Goal: Task Accomplishment & Management: Complete application form

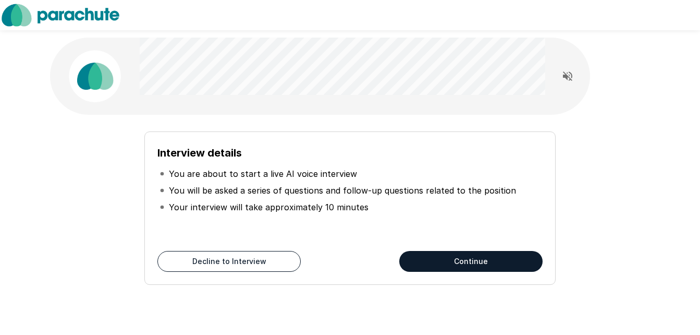
click at [439, 262] on button "Continue" at bounding box center [470, 261] width 143 height 21
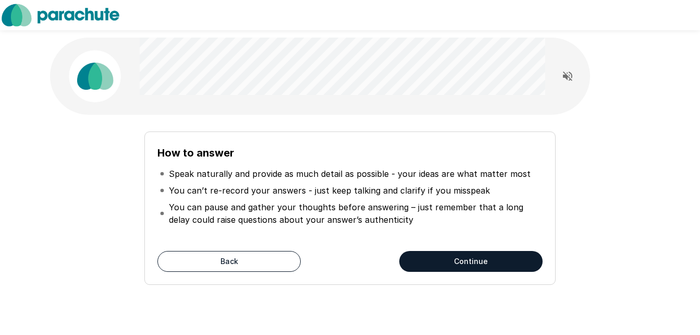
click at [455, 257] on button "Continue" at bounding box center [470, 261] width 143 height 21
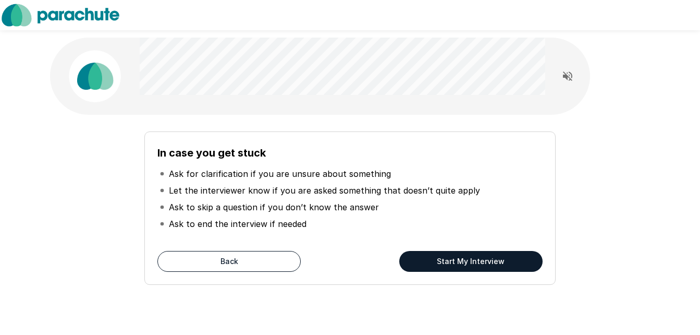
click at [508, 261] on button "Start My Interview" at bounding box center [470, 261] width 143 height 21
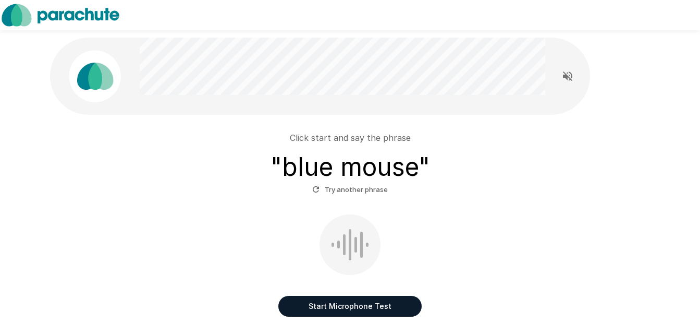
scroll to position [52, 0]
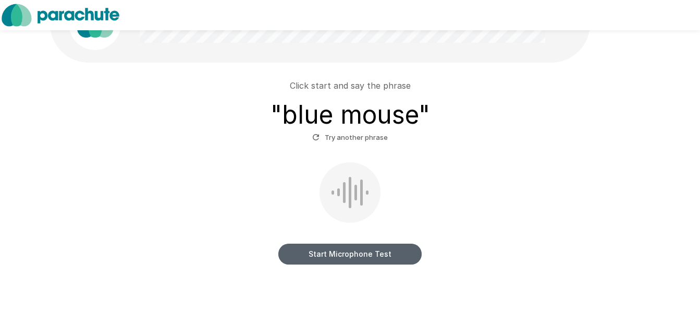
click at [376, 254] on button "Start Microphone Test" at bounding box center [349, 253] width 143 height 21
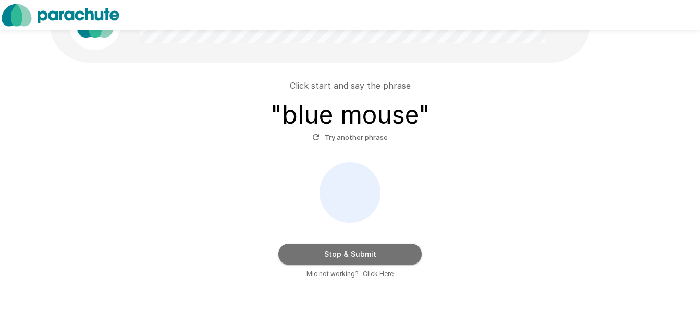
click at [403, 256] on button "Stop & Submit" at bounding box center [349, 253] width 143 height 21
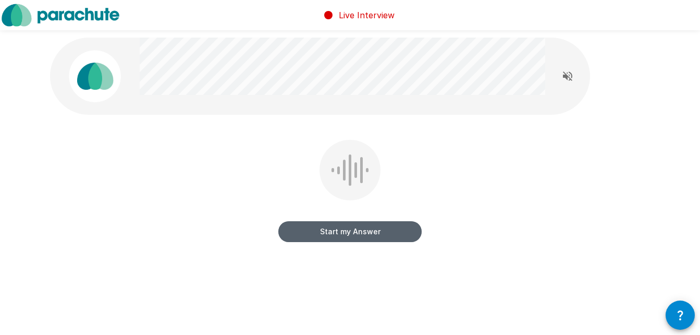
click at [370, 232] on button "Start my Answer" at bounding box center [349, 231] width 143 height 21
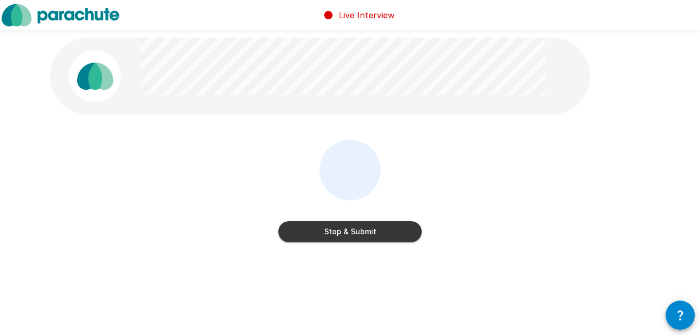
click at [375, 229] on button "Stop & Submit" at bounding box center [349, 231] width 143 height 21
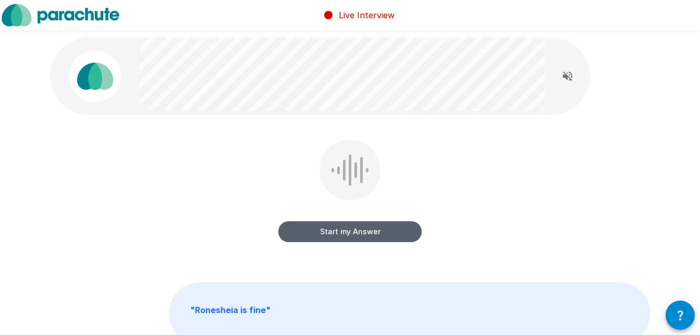
click at [388, 232] on button "Start my Answer" at bounding box center [349, 231] width 143 height 21
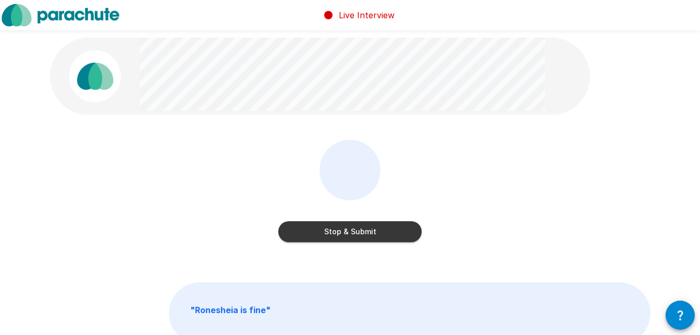
click at [393, 230] on button "Stop & Submit" at bounding box center [349, 231] width 143 height 21
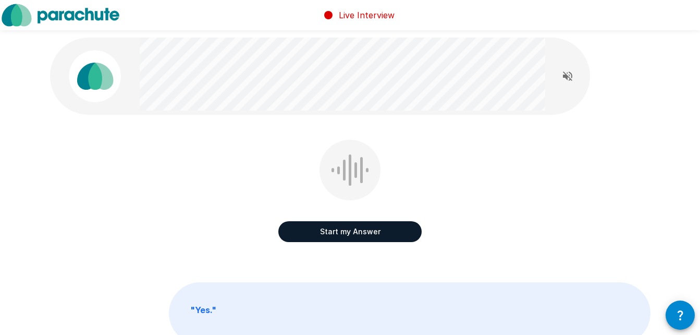
click at [369, 229] on button "Start my Answer" at bounding box center [349, 231] width 143 height 21
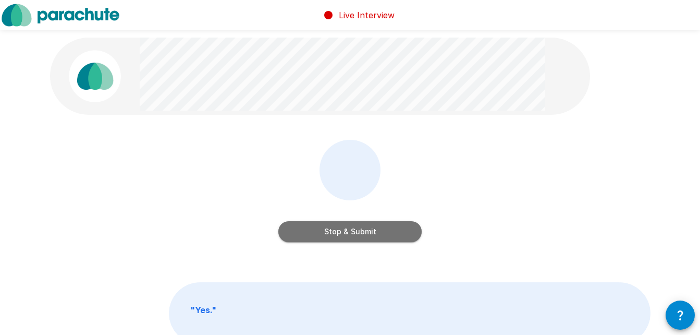
click at [369, 229] on button "Stop & Submit" at bounding box center [349, 231] width 143 height 21
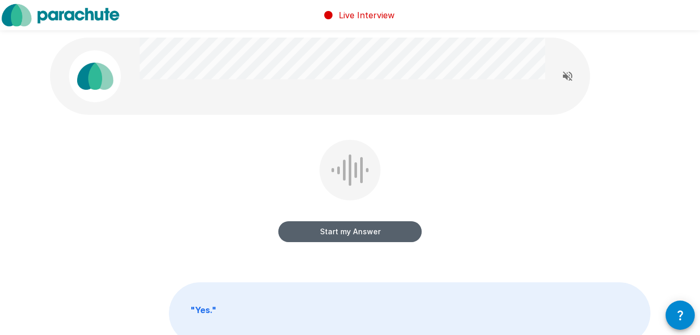
click at [369, 229] on button "Start my Answer" at bounding box center [349, 231] width 143 height 21
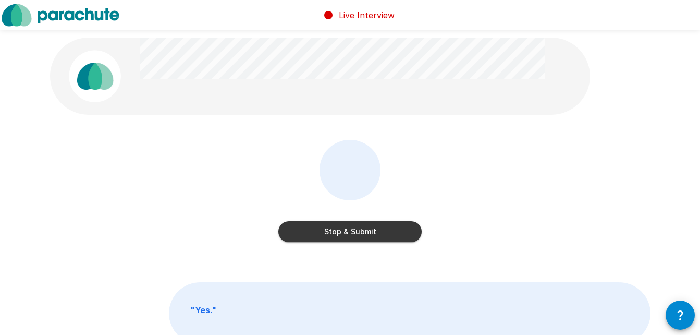
click at [369, 229] on button "Stop & Submit" at bounding box center [349, 231] width 143 height 21
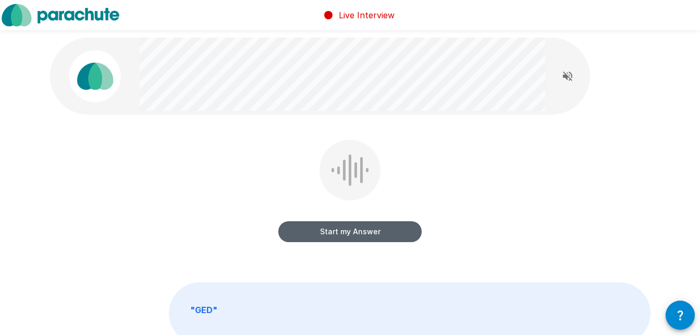
click at [369, 229] on button "Start my Answer" at bounding box center [349, 231] width 143 height 21
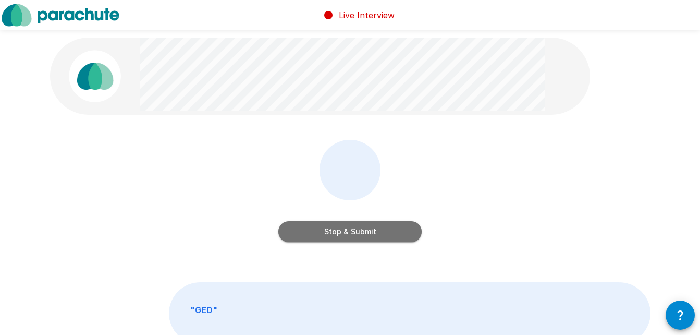
click at [369, 229] on button "Stop & Submit" at bounding box center [349, 231] width 143 height 21
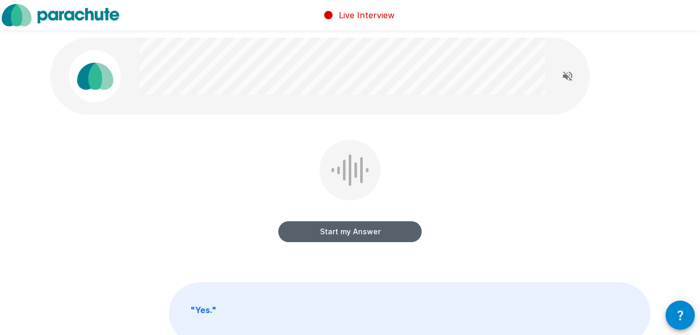
click at [369, 229] on button "Start my Answer" at bounding box center [349, 231] width 143 height 21
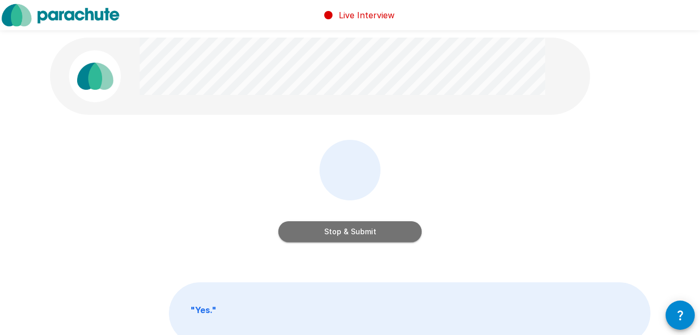
click at [369, 229] on button "Stop & Submit" at bounding box center [349, 231] width 143 height 21
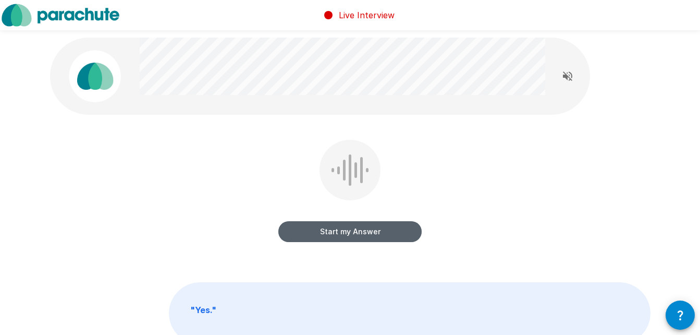
click at [369, 229] on button "Start my Answer" at bounding box center [349, 231] width 143 height 21
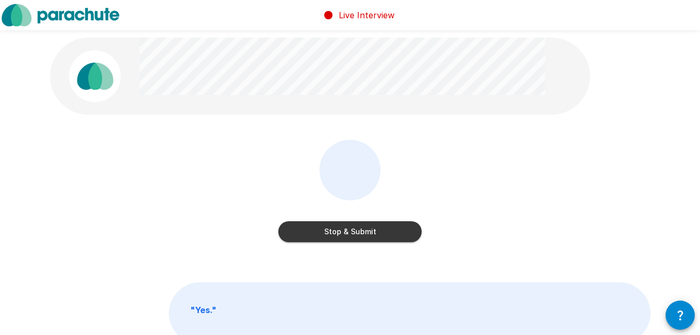
click at [369, 229] on button "Stop & Submit" at bounding box center [349, 231] width 143 height 21
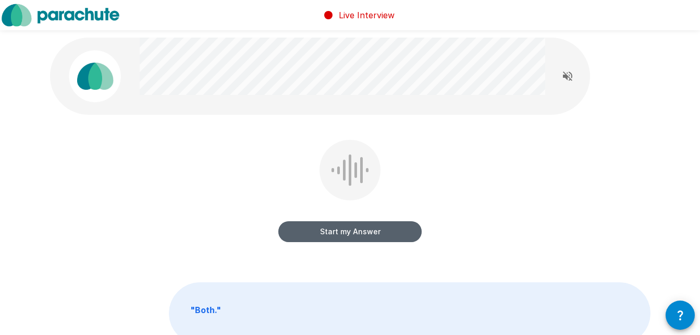
click at [369, 229] on button "Start my Answer" at bounding box center [349, 231] width 143 height 21
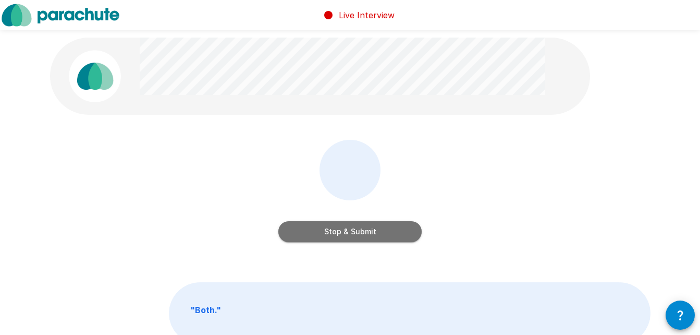
click at [369, 229] on button "Stop & Submit" at bounding box center [349, 231] width 143 height 21
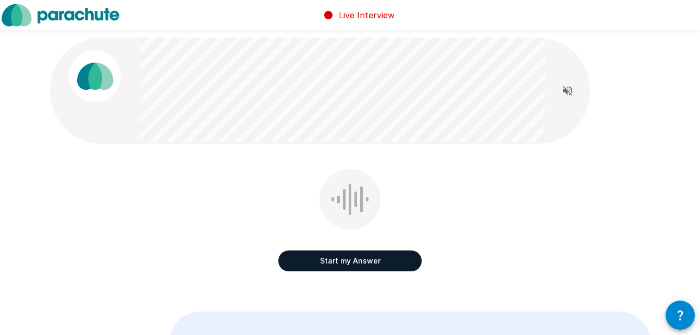
click at [374, 260] on button "Start my Answer" at bounding box center [349, 260] width 143 height 21
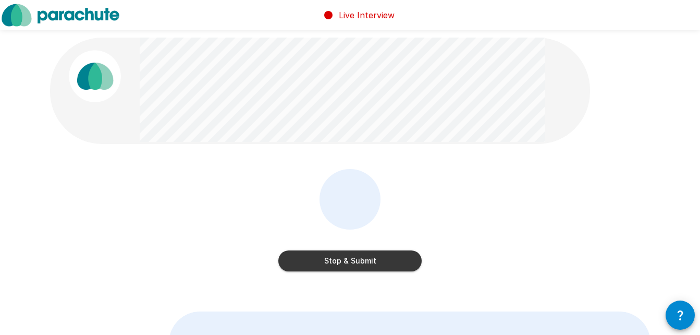
click at [374, 260] on button "Stop & Submit" at bounding box center [349, 260] width 143 height 21
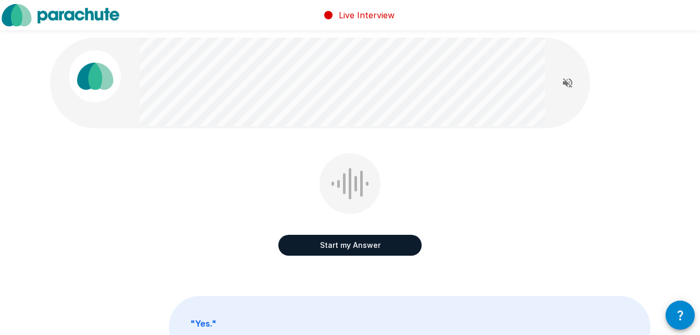
click at [385, 244] on button "Start my Answer" at bounding box center [349, 244] width 143 height 21
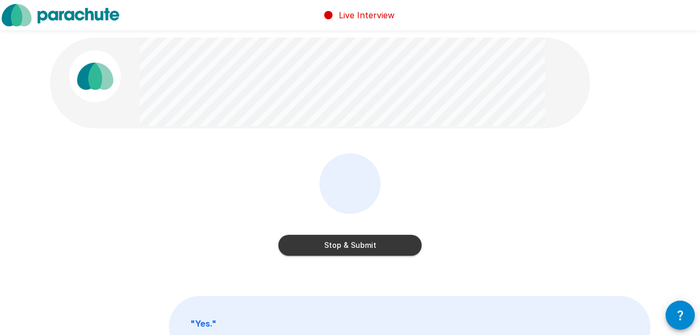
click at [385, 244] on button "Stop & Submit" at bounding box center [349, 244] width 143 height 21
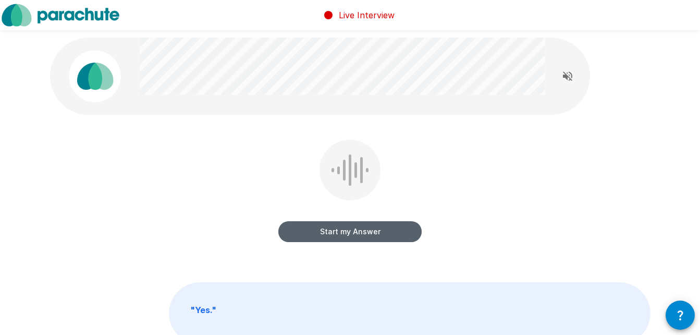
click at [393, 231] on button "Start my Answer" at bounding box center [349, 231] width 143 height 21
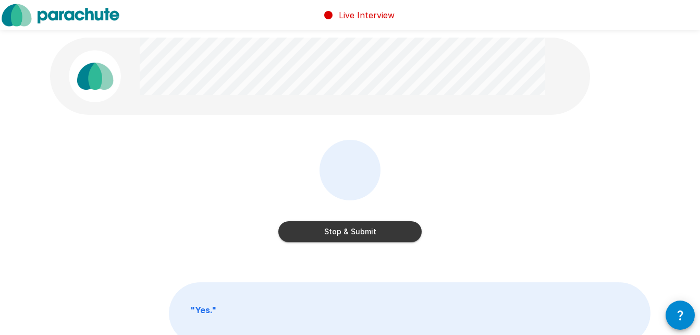
click at [393, 231] on button "Stop & Submit" at bounding box center [349, 231] width 143 height 21
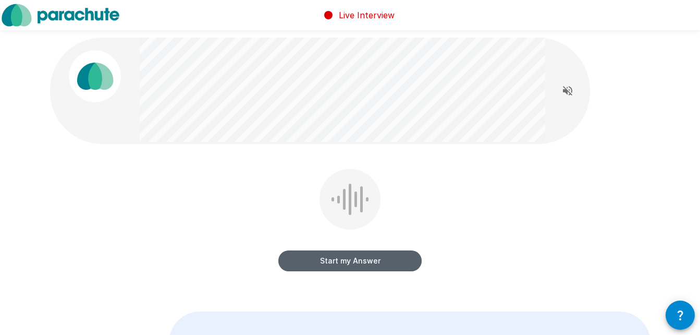
click at [384, 265] on button "Start my Answer" at bounding box center [349, 260] width 143 height 21
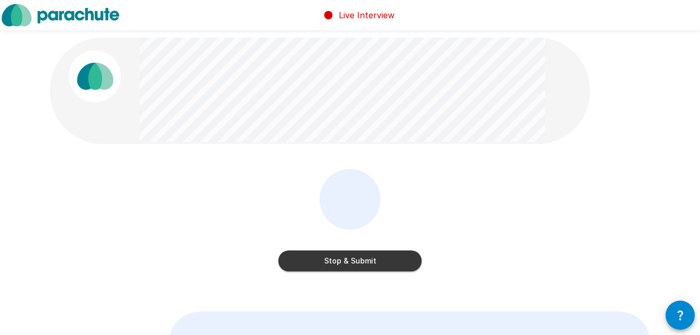
click at [384, 262] on button "Stop & Submit" at bounding box center [349, 260] width 143 height 21
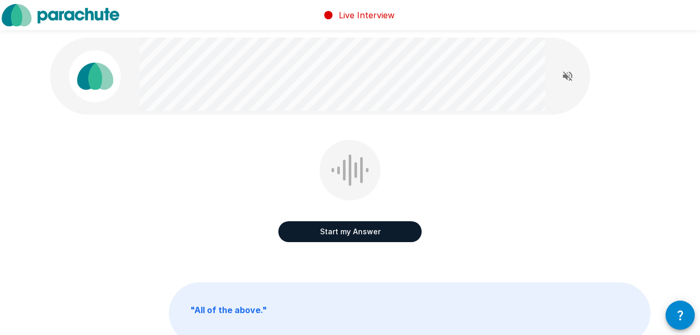
click at [399, 236] on button "Start my Answer" at bounding box center [349, 231] width 143 height 21
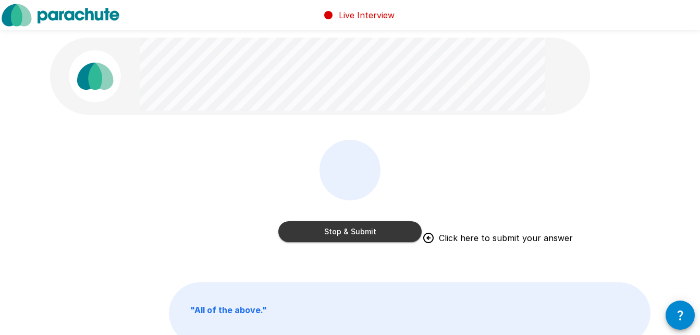
click at [392, 231] on button "Stop & Submit" at bounding box center [349, 231] width 143 height 21
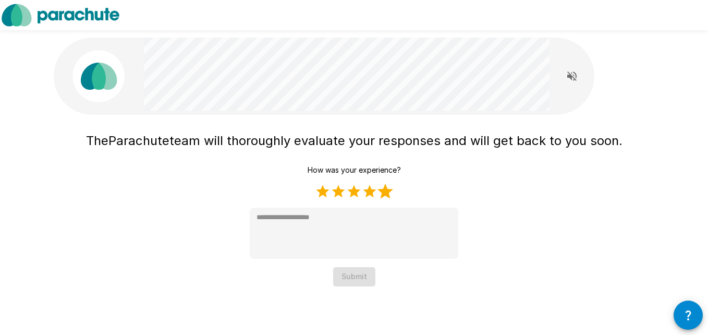
click at [386, 193] on label "5 Stars" at bounding box center [385, 191] width 16 height 16
type textarea "*"
click at [366, 282] on button "Submit" at bounding box center [354, 276] width 42 height 19
